Goal: Task Accomplishment & Management: Complete application form

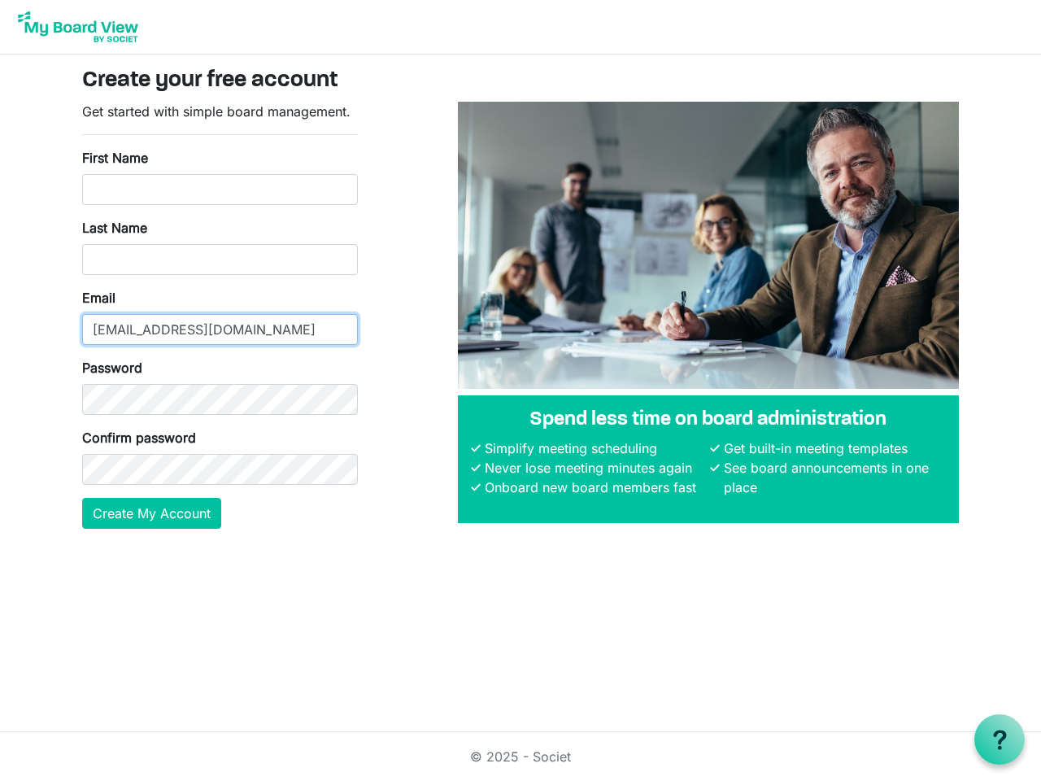
click at [220, 315] on input "[EMAIL_ADDRESS][DOMAIN_NAME]" at bounding box center [220, 329] width 276 height 31
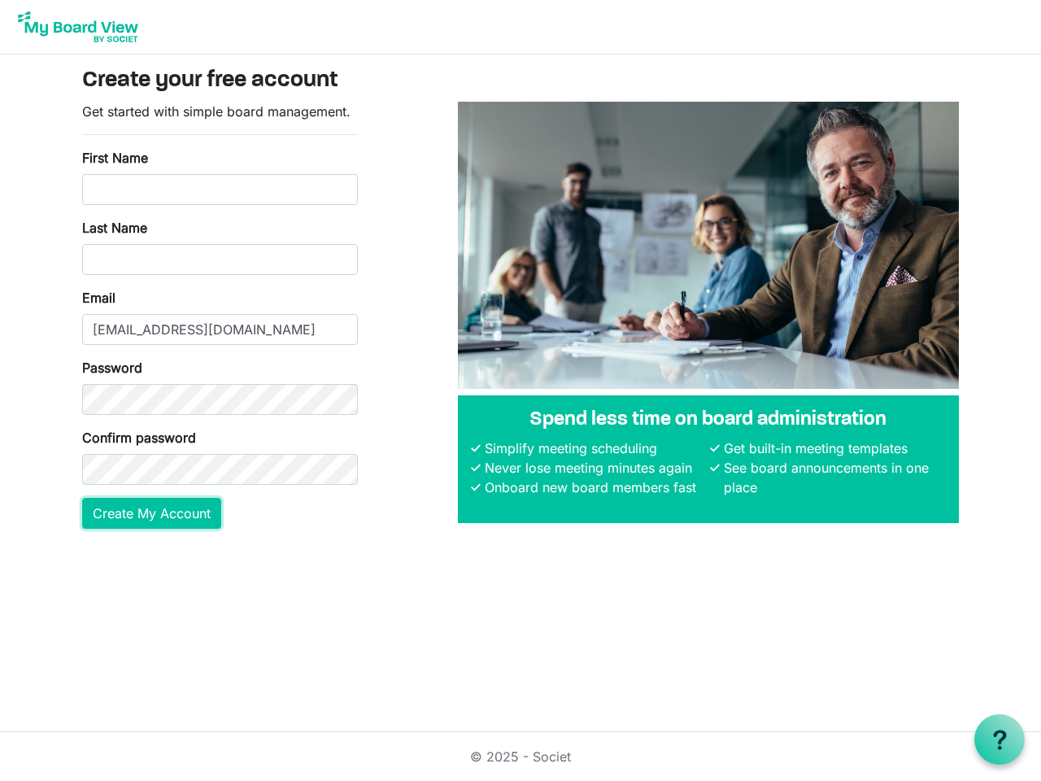
click at [152, 513] on button "Create My Account" at bounding box center [151, 513] width 139 height 31
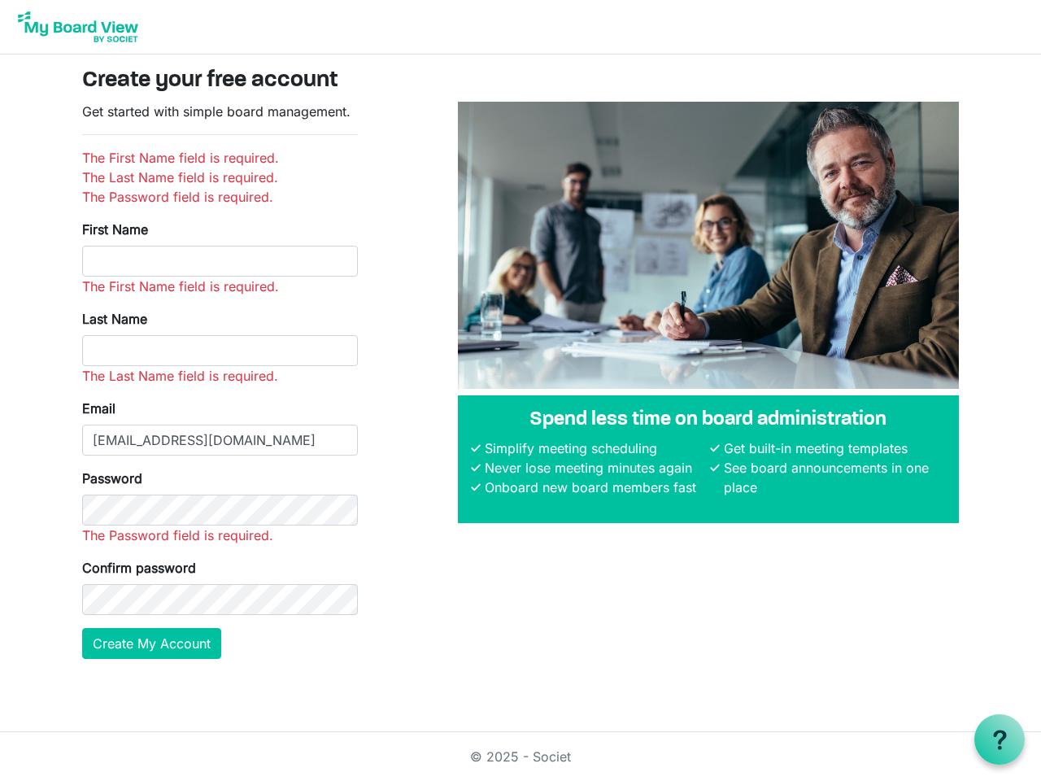
click at [1000, 739] on use at bounding box center [999, 740] width 13 height 20
